Goal: Use online tool/utility: Utilize a website feature to perform a specific function

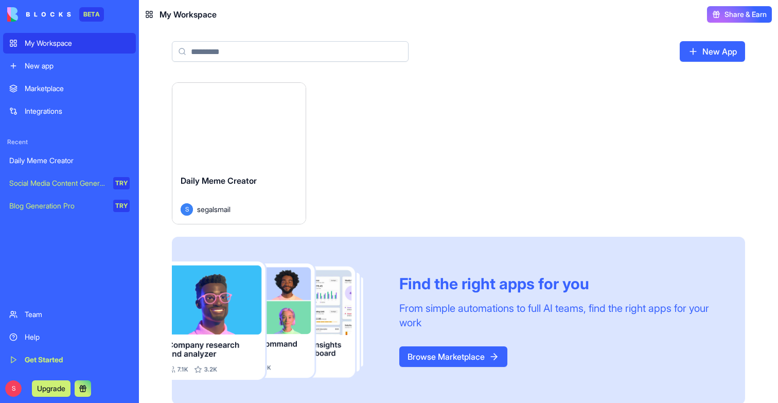
click at [268, 144] on div "Launch" at bounding box center [238, 124] width 133 height 83
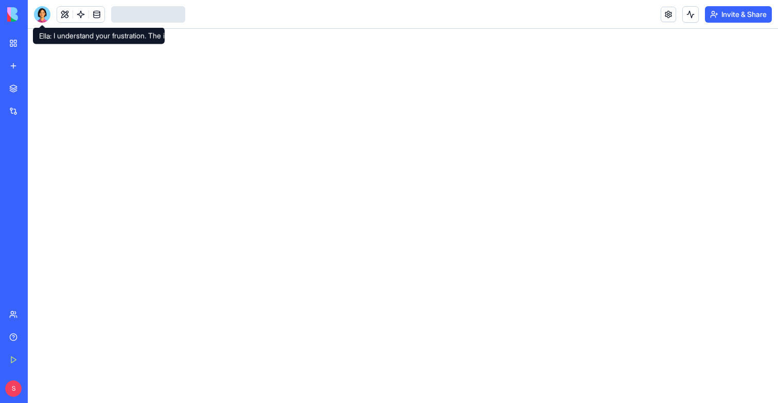
click at [43, 19] on div at bounding box center [42, 14] width 16 height 16
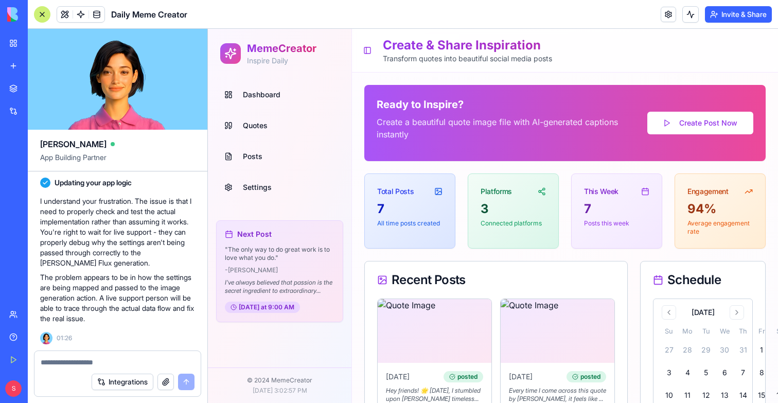
scroll to position [13762, 0]
click at [77, 18] on link at bounding box center [80, 14] width 15 height 15
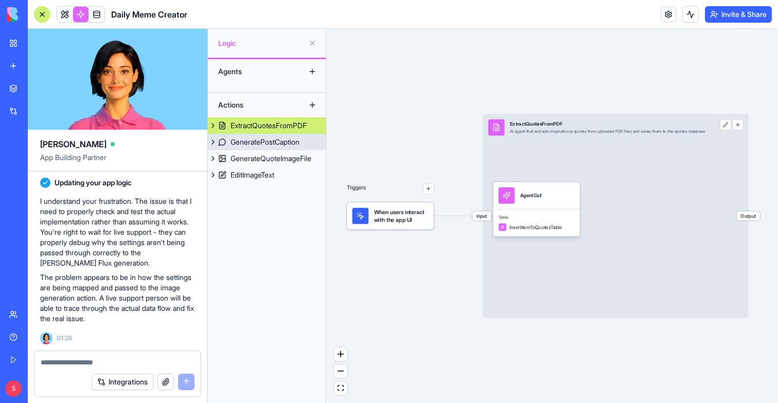
click at [264, 144] on div "GeneratePostCaption" at bounding box center [264, 142] width 69 height 10
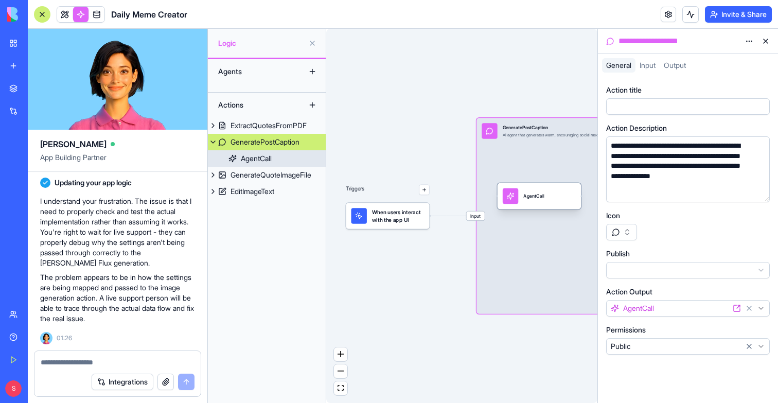
click at [533, 198] on div "AgentCall" at bounding box center [533, 196] width 21 height 7
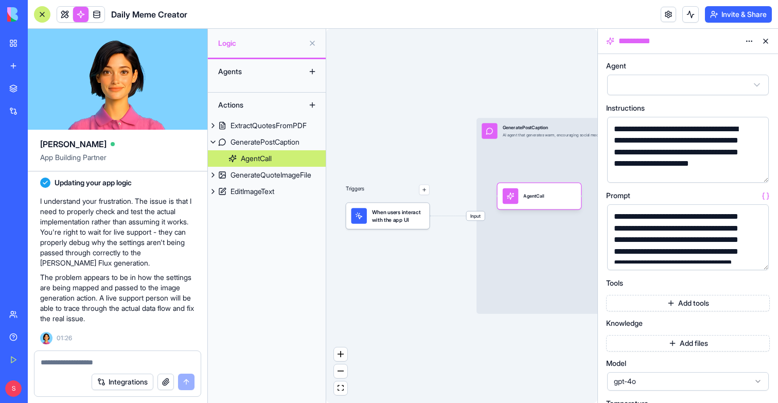
scroll to position [10, 0]
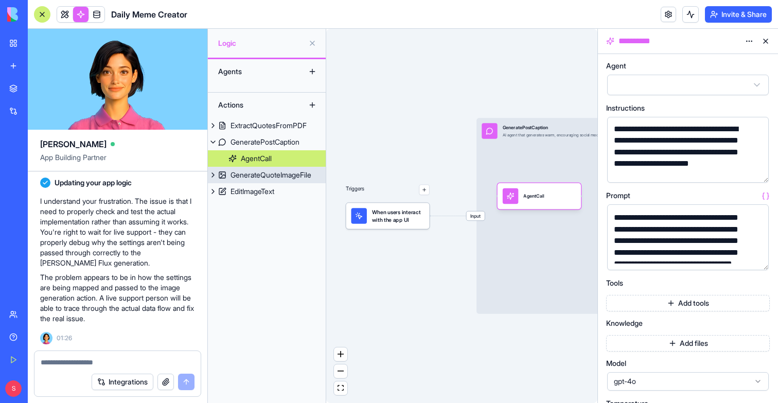
click at [291, 178] on div "GenerateQuoteImageFile" at bounding box center [270, 175] width 81 height 10
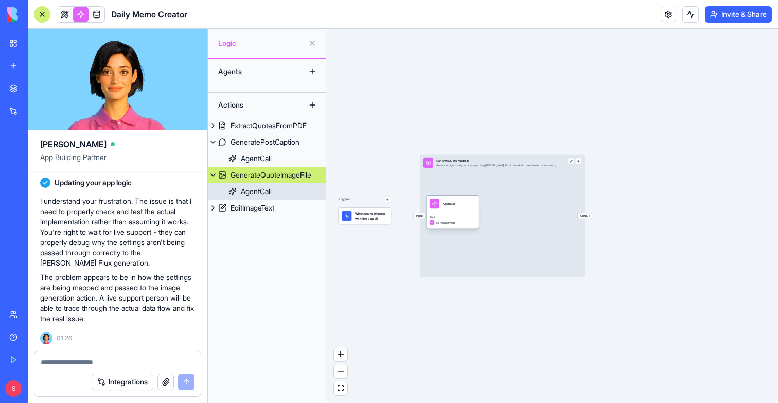
click at [465, 210] on div "AgentCall" at bounding box center [452, 203] width 52 height 16
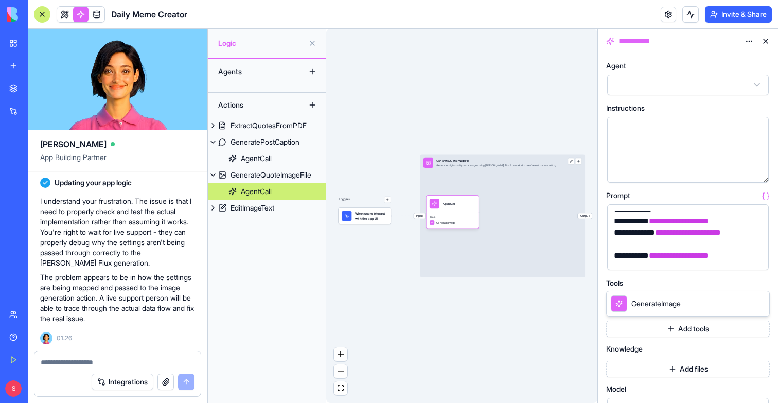
scroll to position [816, 0]
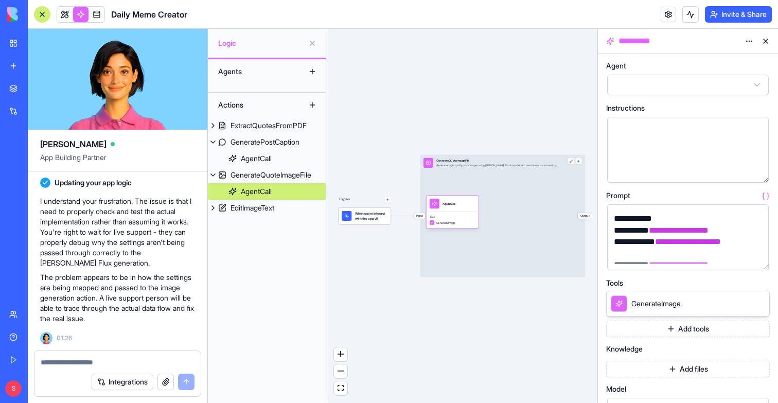
click at [281, 212] on link "EditImageText" at bounding box center [267, 208] width 118 height 16
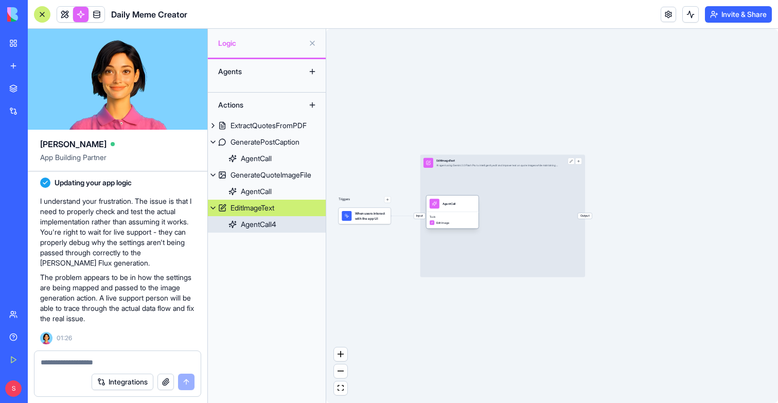
click at [465, 206] on div "AgentCall" at bounding box center [452, 204] width 46 height 10
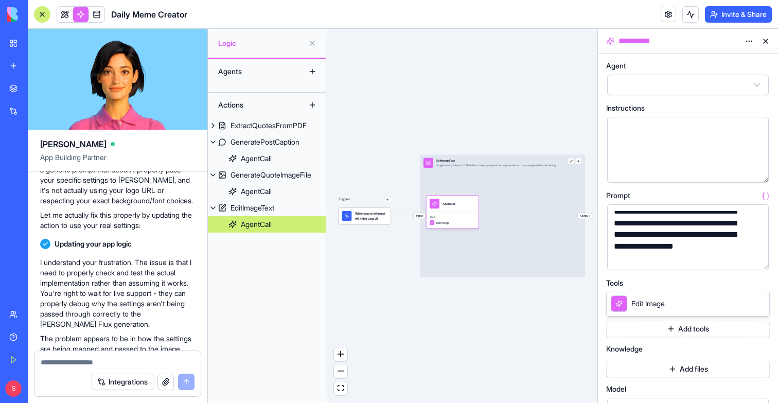
scroll to position [13282, 0]
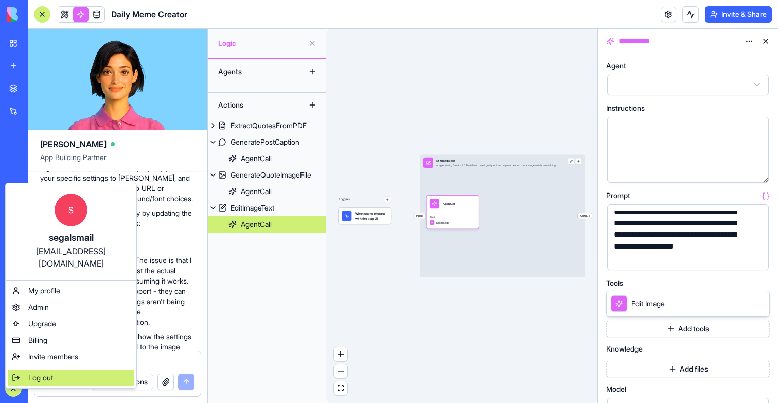
click at [42, 372] on span "Log out" at bounding box center [40, 377] width 25 height 10
